Goal: Use online tool/utility: Utilize a website feature to perform a specific function

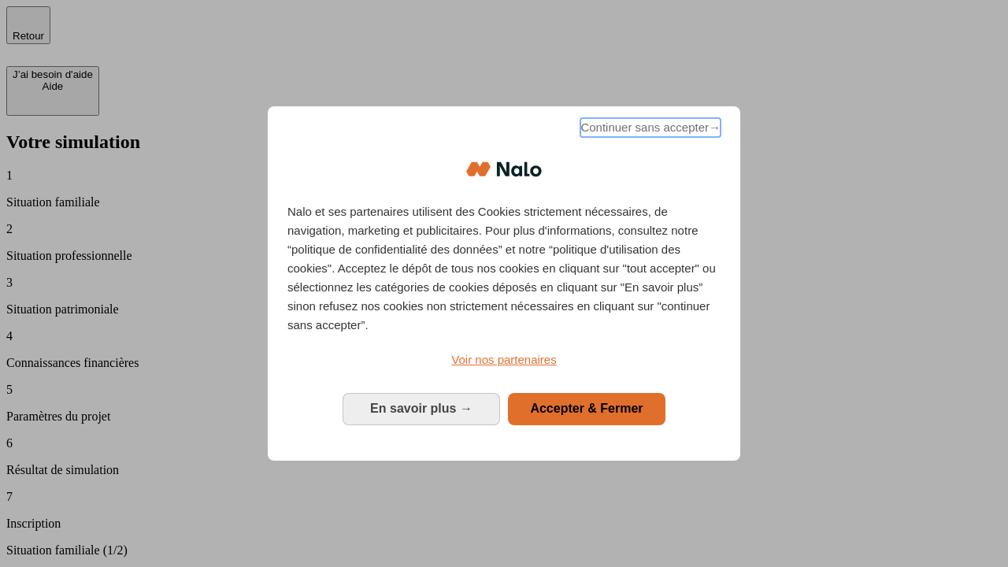
click at [649, 130] on span "Continuer sans accepter →" at bounding box center [650, 127] width 140 height 19
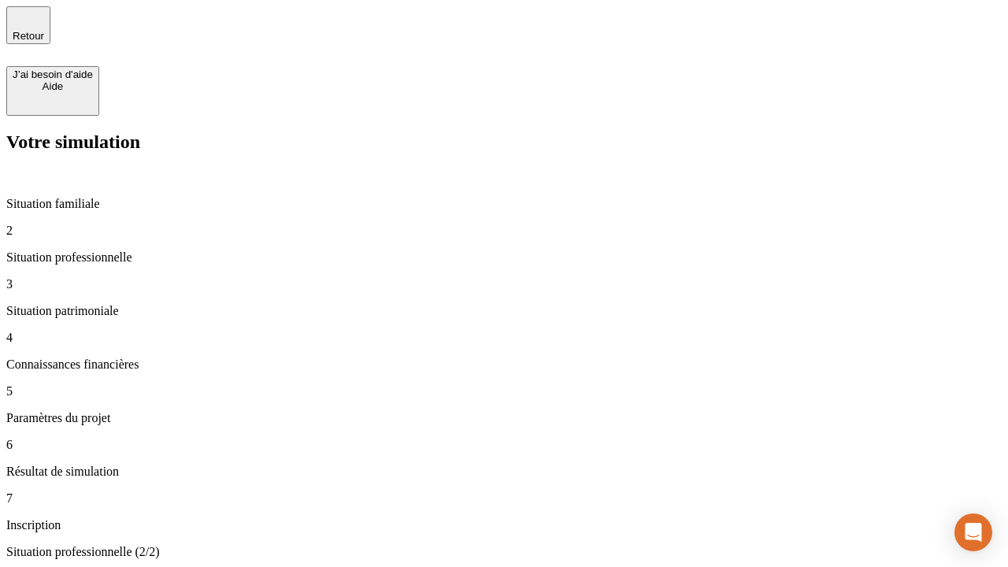
type input "30 000"
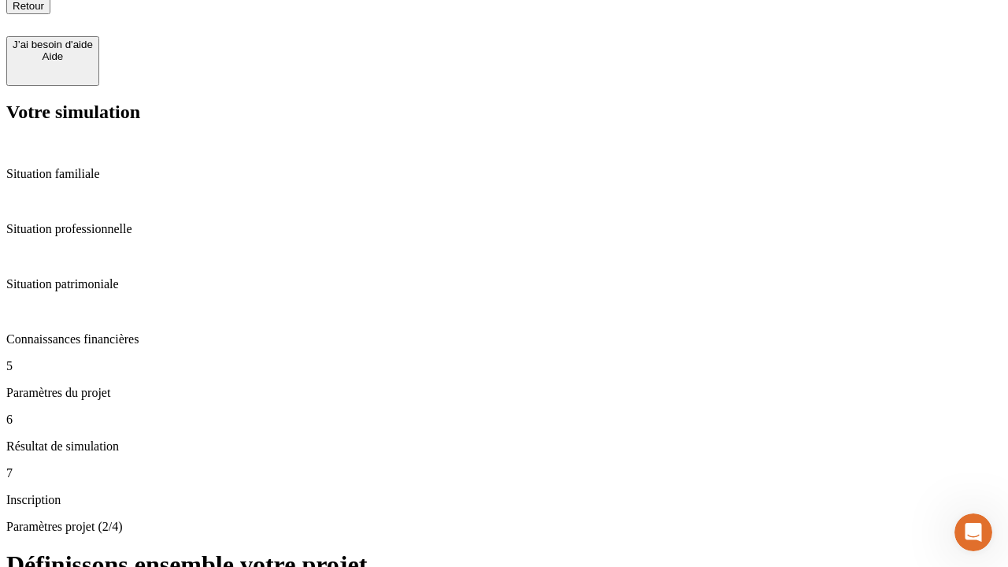
scroll to position [16, 0]
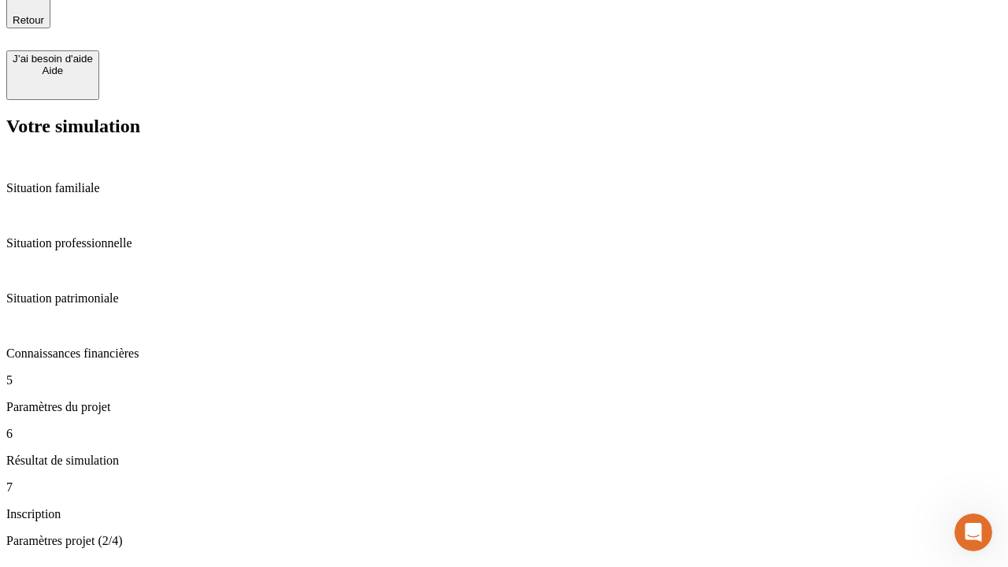
type input "25"
type input "1 000"
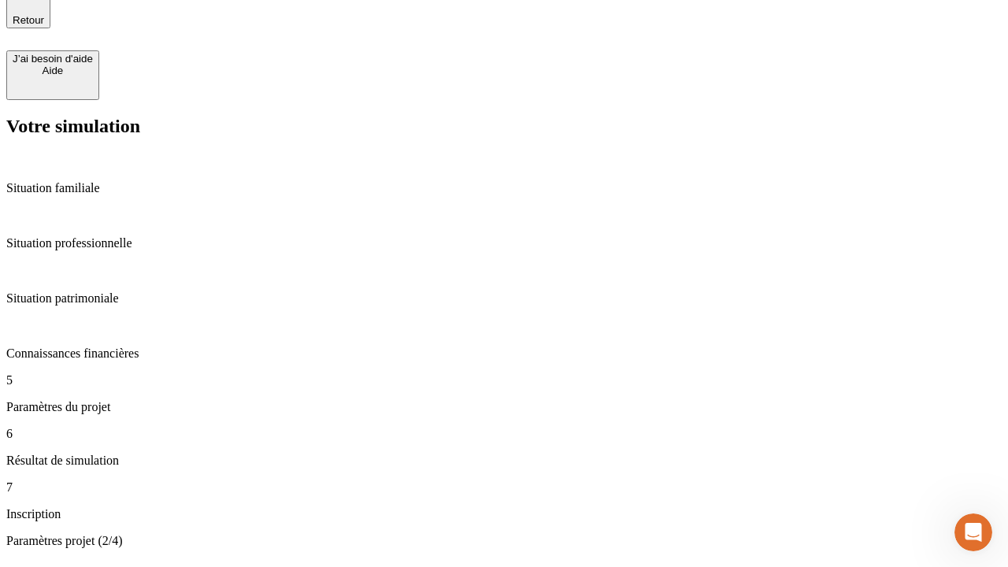
type input "640"
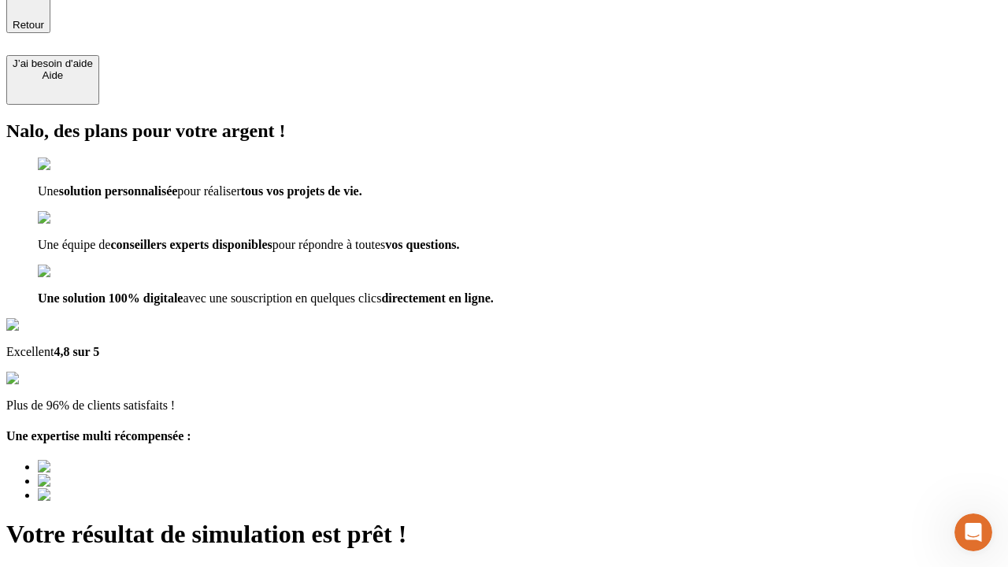
type input "[EMAIL_ADDRESS][PERSON_NAME][DOMAIN_NAME]"
